Goal: Information Seeking & Learning: Check status

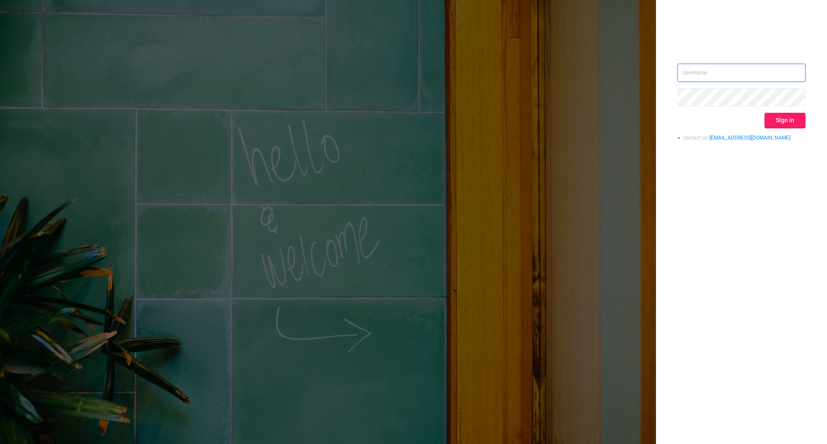
type input "[EMAIL_ADDRESS][DOMAIN_NAME]"
click at [778, 122] on button "Sign in" at bounding box center [785, 121] width 41 height 16
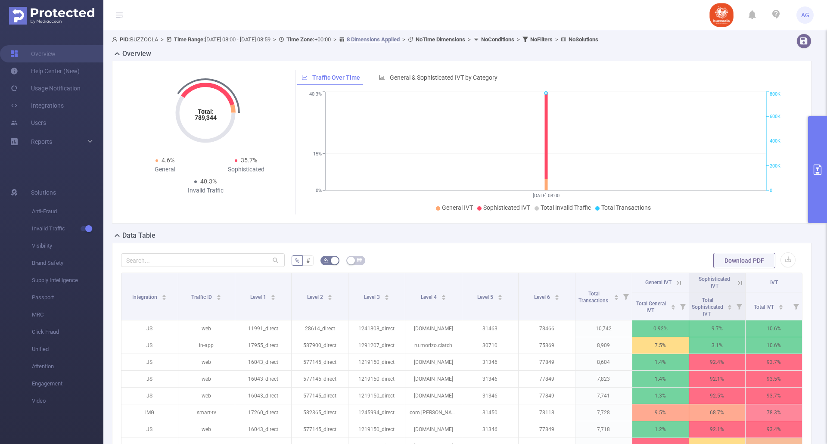
click at [194, 40] on b "Time Range:" at bounding box center [189, 39] width 31 height 6
click at [179, 40] on b "Time Range:" at bounding box center [189, 39] width 31 height 6
click at [821, 177] on button "primary" at bounding box center [817, 169] width 19 height 107
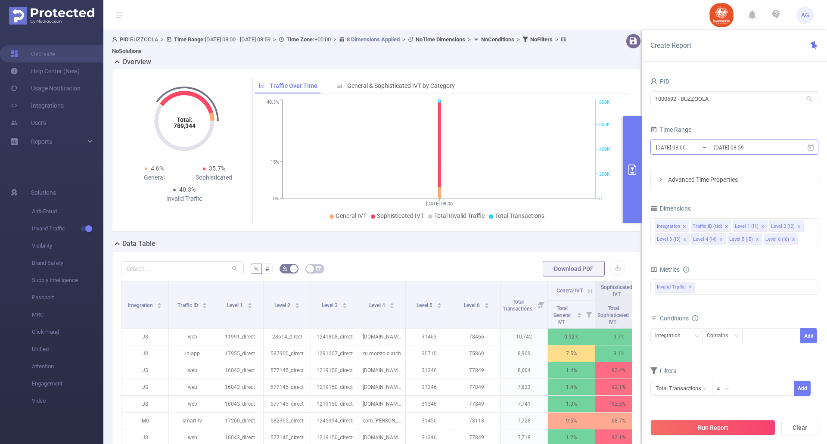
click at [678, 149] on input "[DATE] 08:00" at bounding box center [690, 148] width 70 height 12
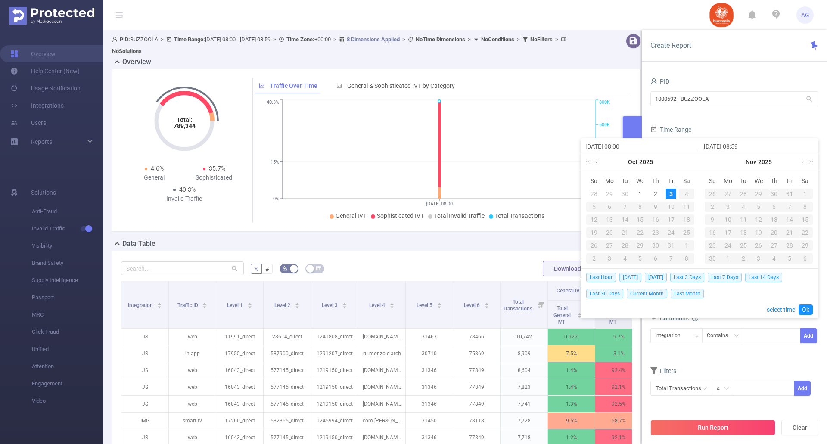
click at [595, 162] on link at bounding box center [598, 161] width 8 height 17
click at [591, 247] on div "28" at bounding box center [594, 245] width 10 height 10
click at [790, 194] on div "3" at bounding box center [790, 194] width 10 height 10
type input "[DATE] 08:00"
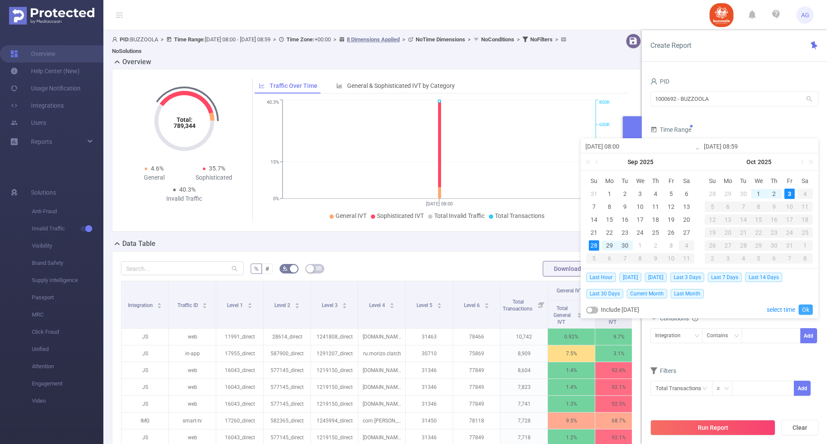
click at [809, 311] on link "Ok" at bounding box center [806, 310] width 14 height 10
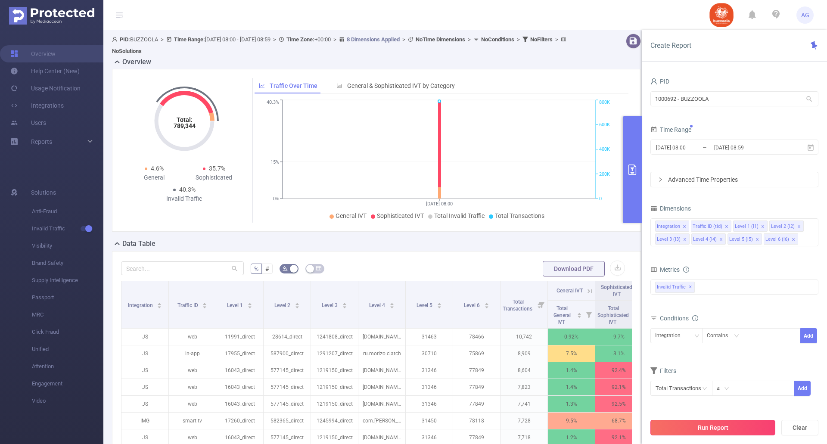
click at [747, 432] on button "Run Report" at bounding box center [713, 428] width 125 height 16
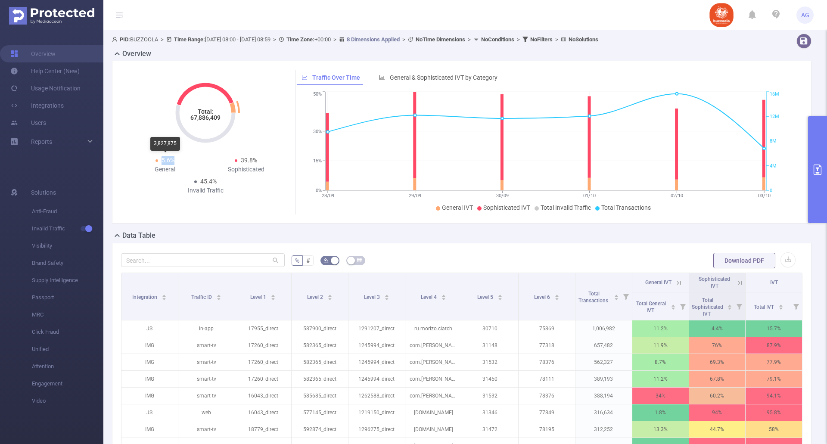
drag, startPoint x: 174, startPoint y: 161, endPoint x: 157, endPoint y: 161, distance: 17.7
click at [157, 161] on div "5.6% General" at bounding box center [165, 165] width 81 height 18
drag, startPoint x: 221, startPoint y: 181, endPoint x: 200, endPoint y: 182, distance: 21.1
click at [200, 182] on div "45.4% Invalid Traffic" at bounding box center [205, 186] width 81 height 18
click at [212, 181] on span "45.4%" at bounding box center [208, 181] width 16 height 7
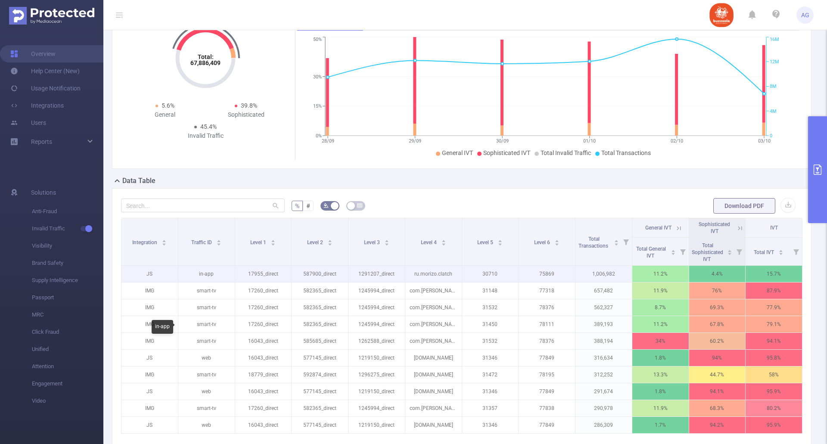
scroll to position [72, 0]
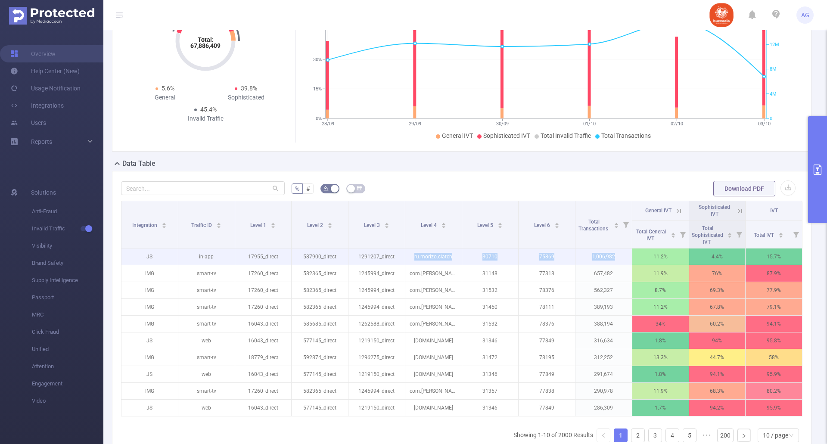
drag, startPoint x: 411, startPoint y: 256, endPoint x: 614, endPoint y: 255, distance: 202.9
click at [614, 255] on tr "JS in-app 17955_direct 587900_direct 1291207_direct ru.morizo.clatch 30710 7586…" at bounding box center [461, 257] width 681 height 17
click at [614, 255] on p "1,006,982" at bounding box center [604, 257] width 56 height 16
drag, startPoint x: 673, startPoint y: 256, endPoint x: 705, endPoint y: 257, distance: 32.3
click at [705, 257] on tr "JS in-app 17955_direct 587900_direct 1291207_direct ru.morizo.clatch 30710 7586…" at bounding box center [461, 257] width 681 height 17
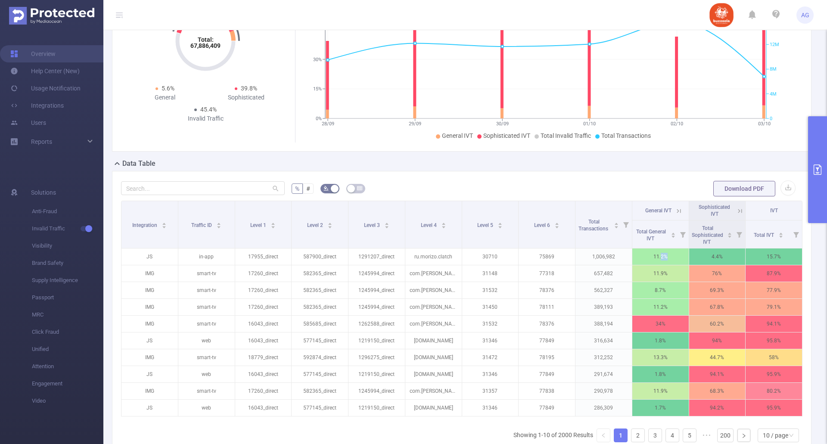
scroll to position [0, 2]
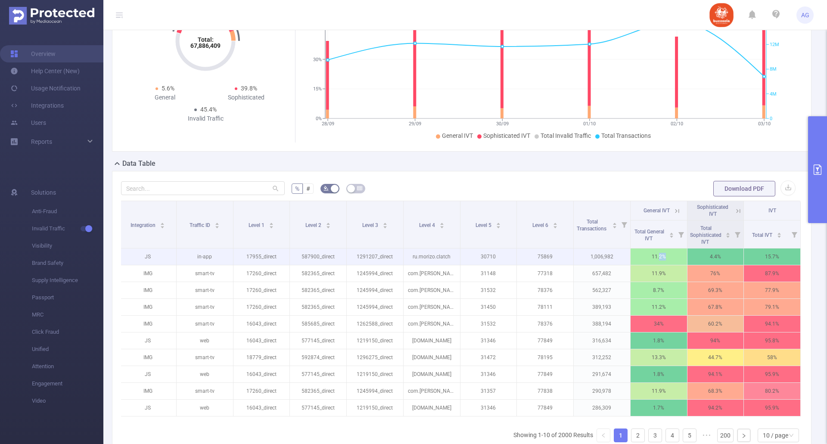
click at [660, 251] on p "11.2%" at bounding box center [659, 257] width 56 height 16
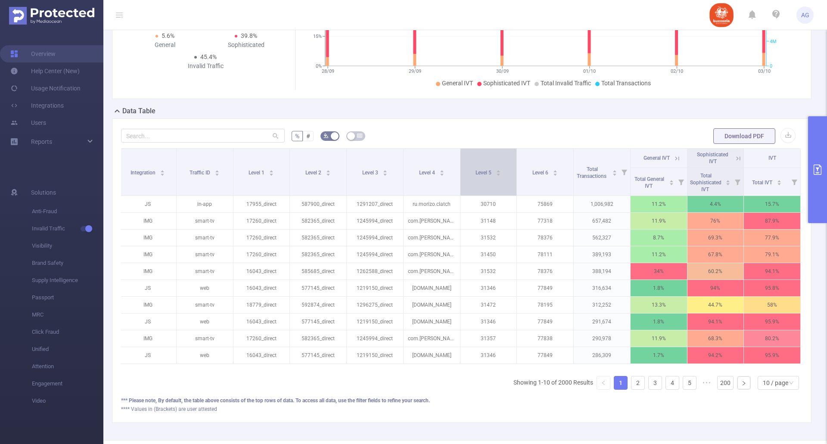
scroll to position [164, 0]
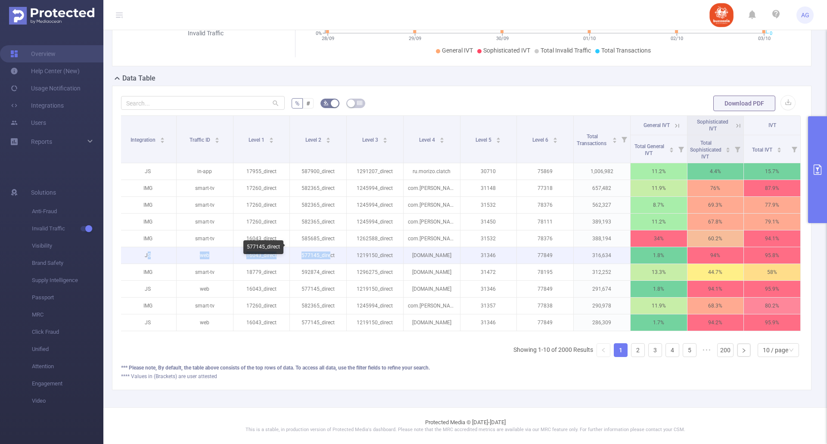
drag, startPoint x: 146, startPoint y: 249, endPoint x: 327, endPoint y: 251, distance: 180.9
click at [327, 251] on tr "JS web 16043_direct 577145_direct 1219150_direct [DOMAIN_NAME] 31346 77849 316,…" at bounding box center [460, 255] width 681 height 17
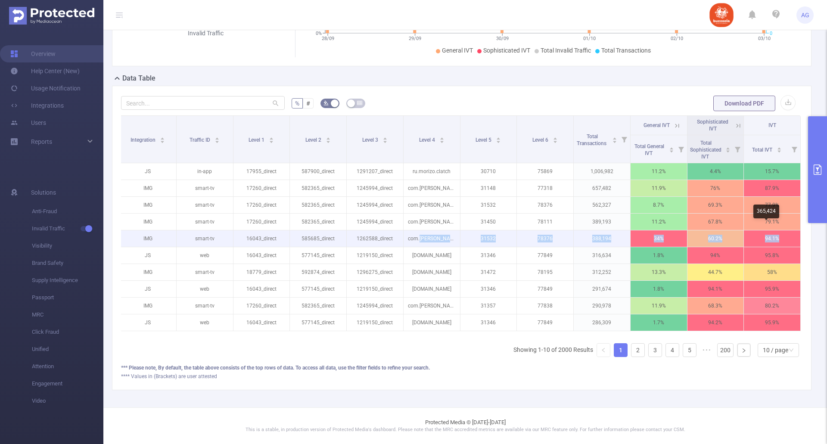
drag, startPoint x: 417, startPoint y: 233, endPoint x: 772, endPoint y: 230, distance: 355.4
click at [772, 230] on tr "IMG smart-tv 16043_direct 585685_direct 1262588_direct com.[PERSON_NAME].vastus…" at bounding box center [460, 238] width 681 height 17
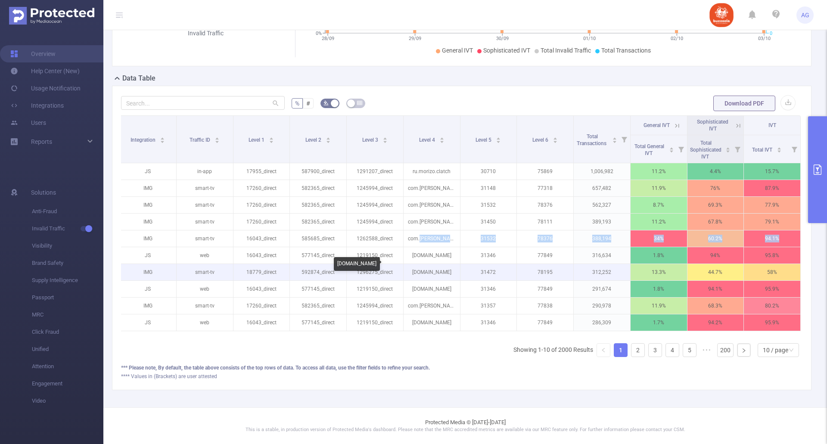
drag, startPoint x: 406, startPoint y: 267, endPoint x: 449, endPoint y: 267, distance: 42.7
click at [449, 267] on p "[DOMAIN_NAME]" at bounding box center [432, 272] width 56 height 16
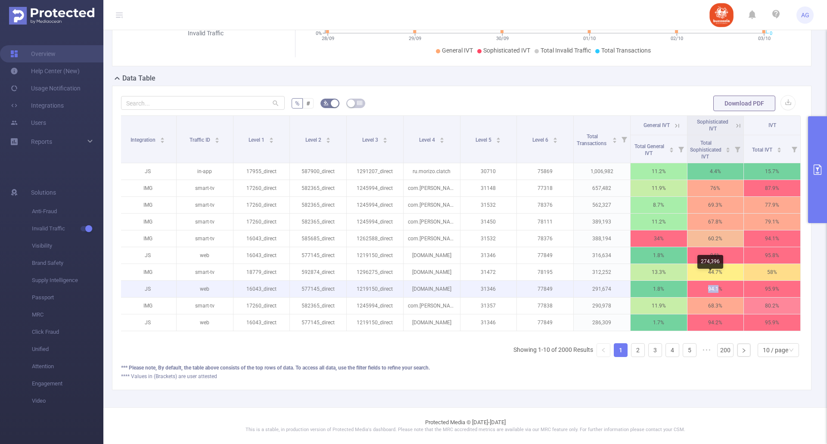
drag, startPoint x: 701, startPoint y: 282, endPoint x: 713, endPoint y: 282, distance: 11.2
click at [713, 282] on p "94.1%" at bounding box center [716, 289] width 56 height 16
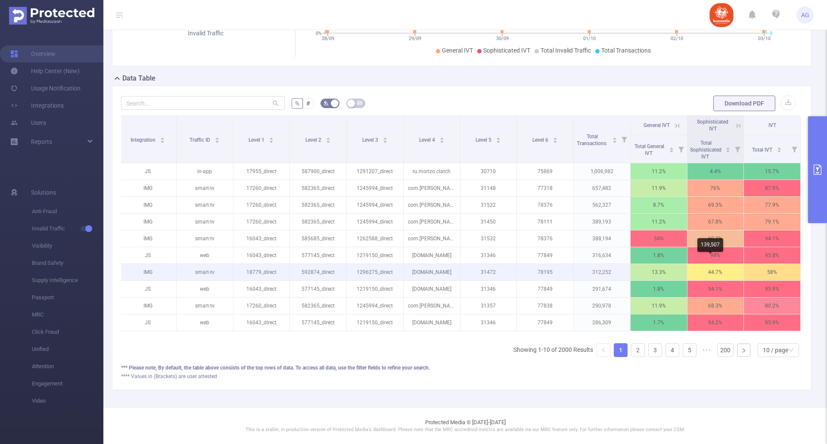
drag, startPoint x: 700, startPoint y: 263, endPoint x: 735, endPoint y: 265, distance: 34.6
click at [717, 266] on p "44.7%" at bounding box center [716, 272] width 56 height 16
